Goal: Task Accomplishment & Management: Use online tool/utility

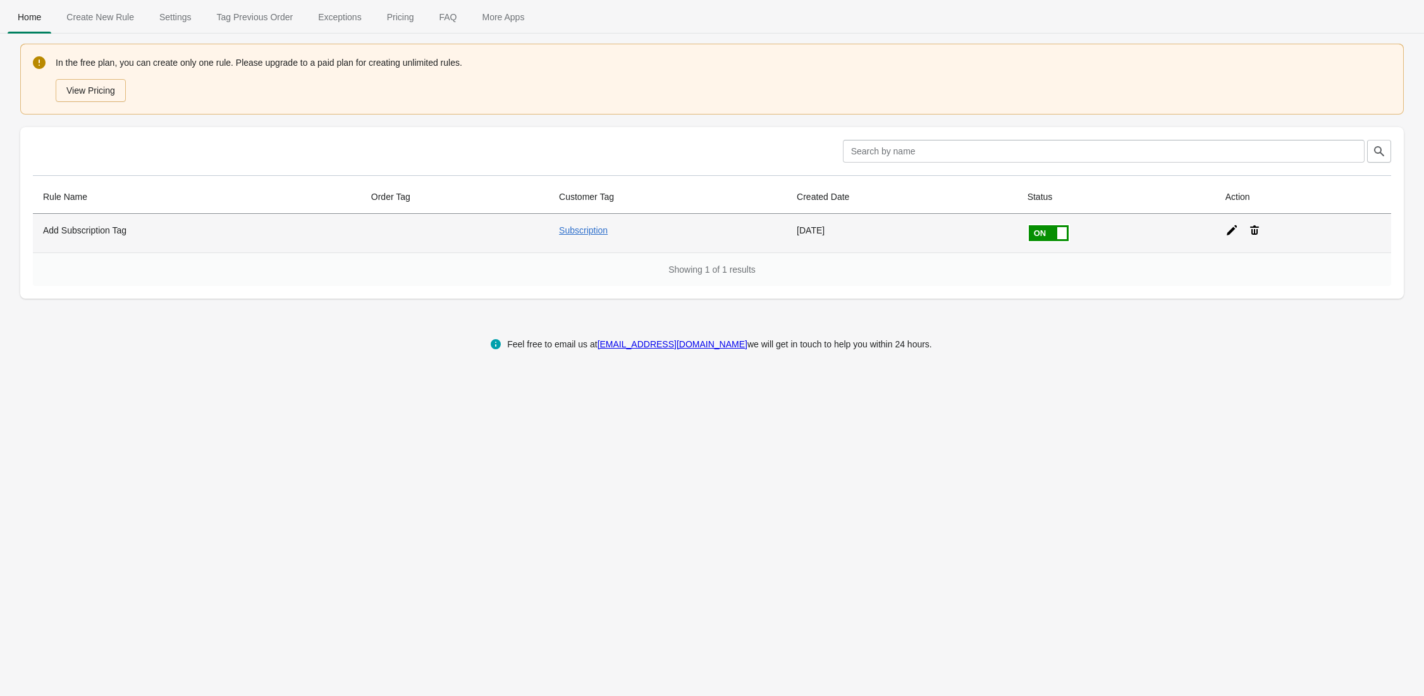
click at [188, 242] on th "Add Subscription Tag" at bounding box center [197, 233] width 328 height 39
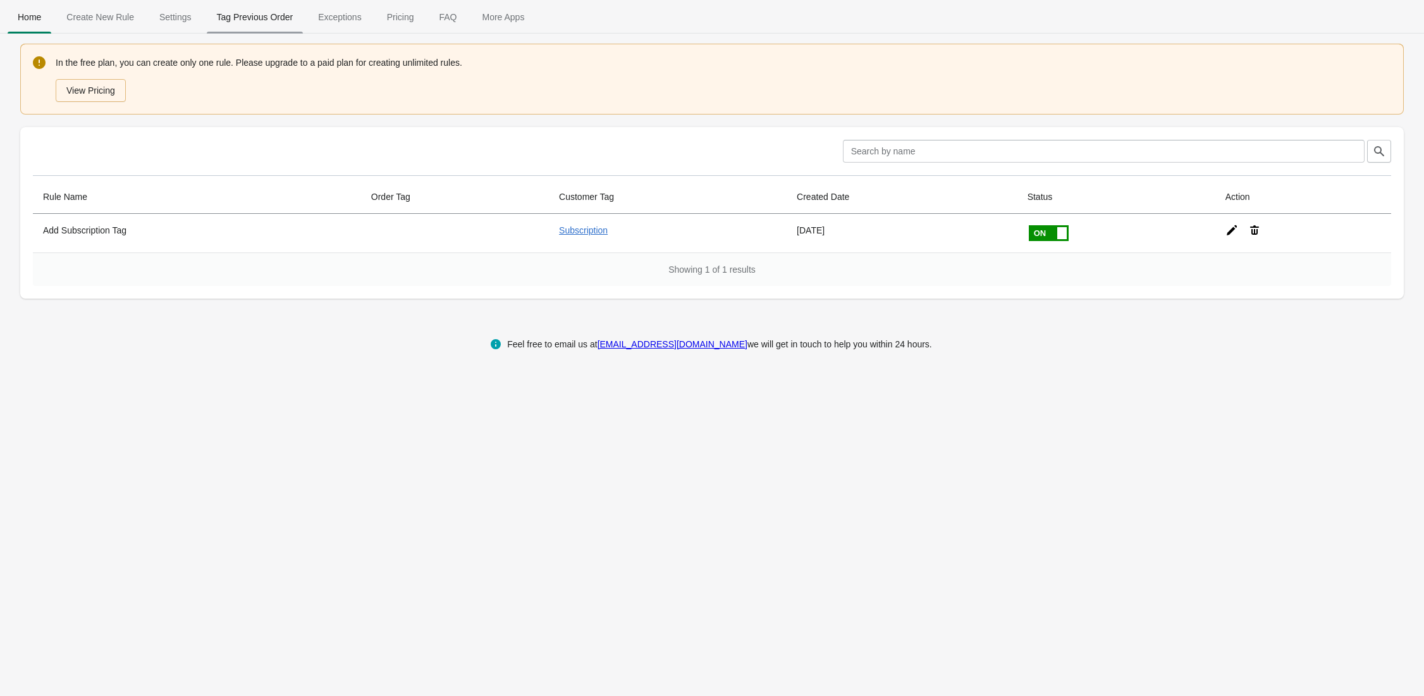
click at [249, 23] on span "Tag Previous Order" at bounding box center [255, 17] width 97 height 23
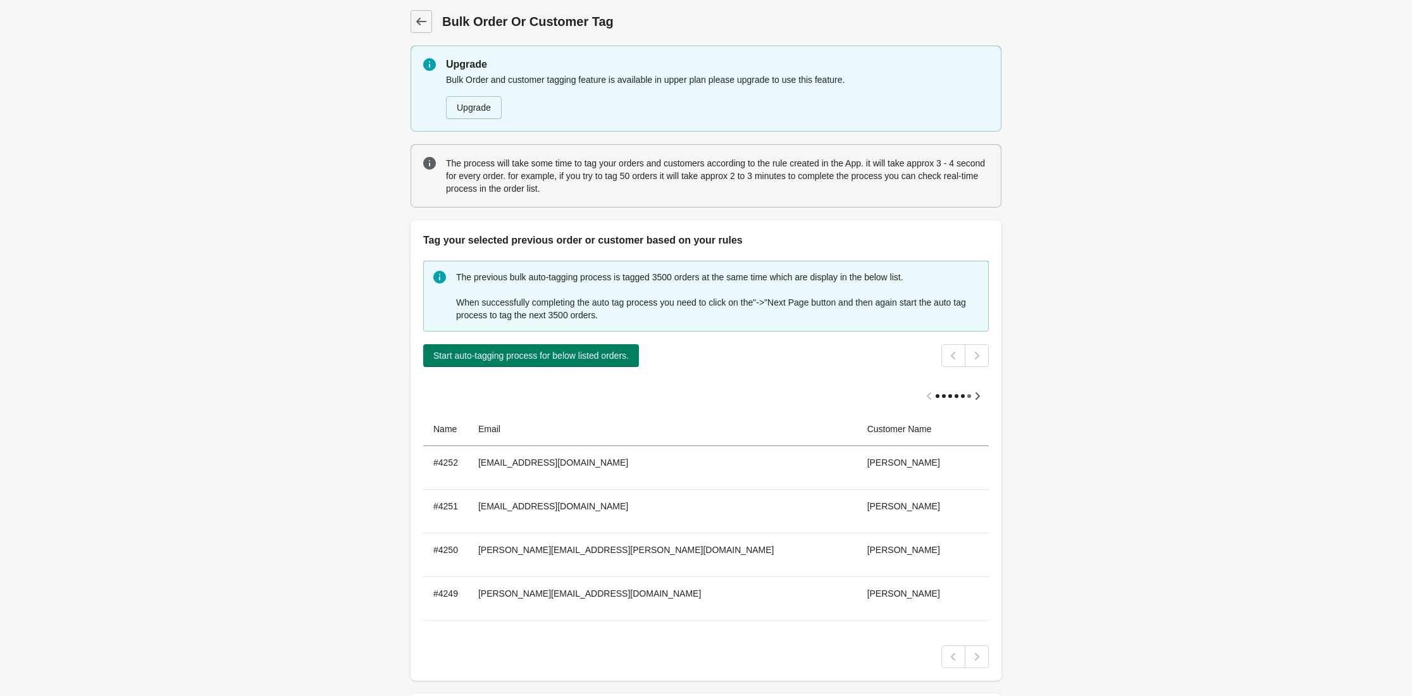
click at [438, 27] on div "Back Bulk Order Or Customer Tag" at bounding box center [706, 21] width 591 height 23
click at [429, 23] on span "Back" at bounding box center [421, 22] width 18 height 18
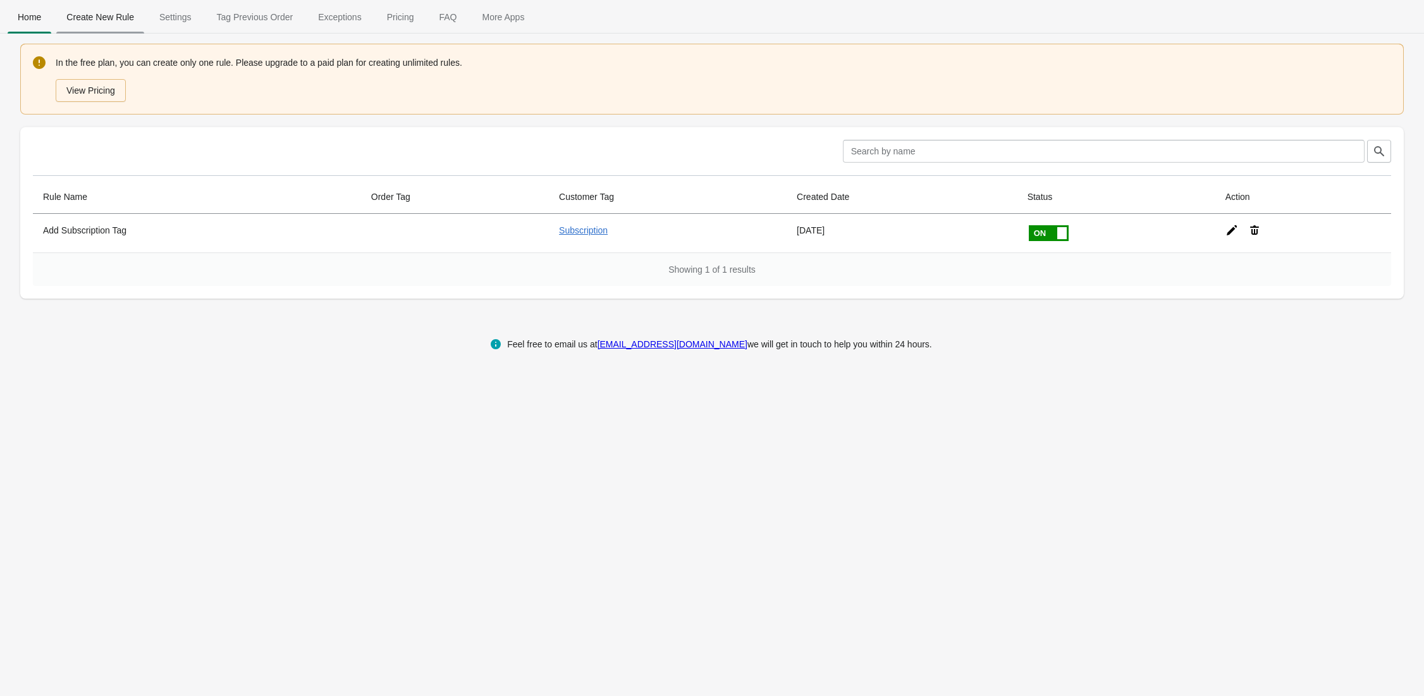
click at [114, 19] on span "Create New Rule" at bounding box center [100, 17] width 88 height 23
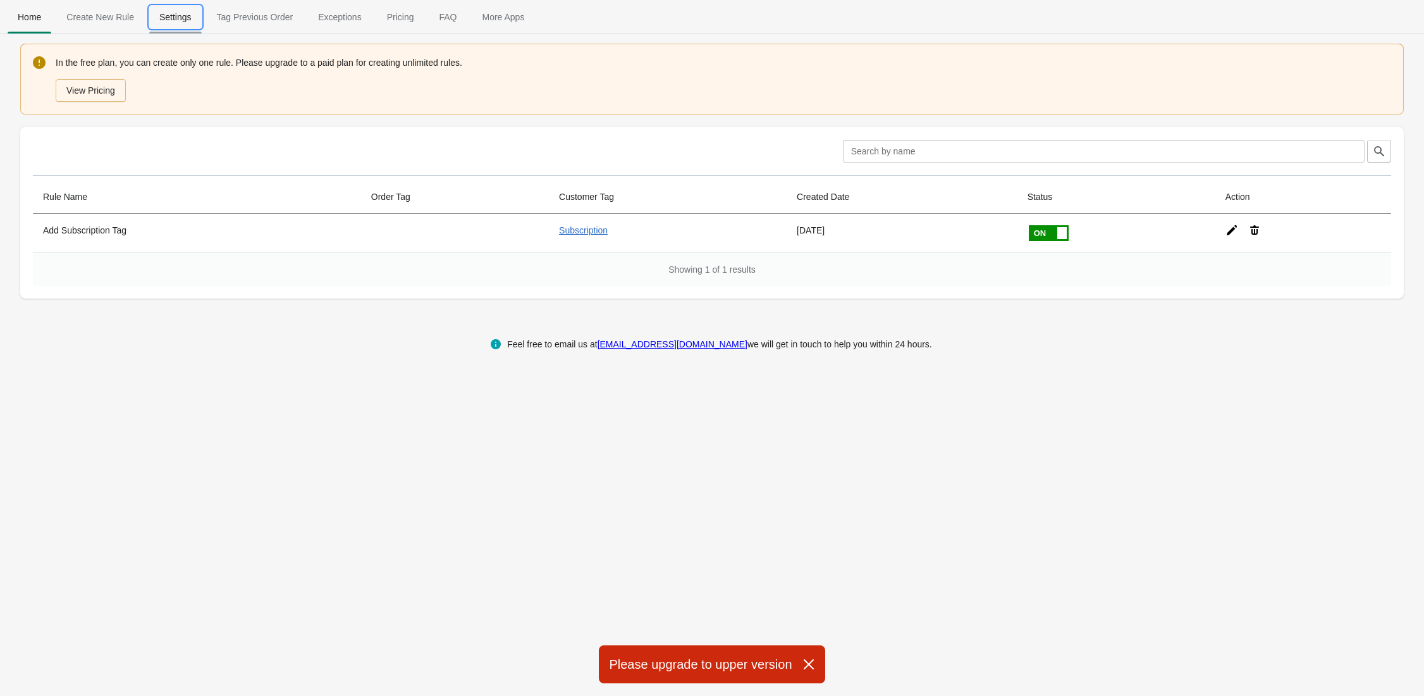
click at [186, 13] on span "Settings" at bounding box center [175, 17] width 52 height 23
